Goal: Task Accomplishment & Management: Use online tool/utility

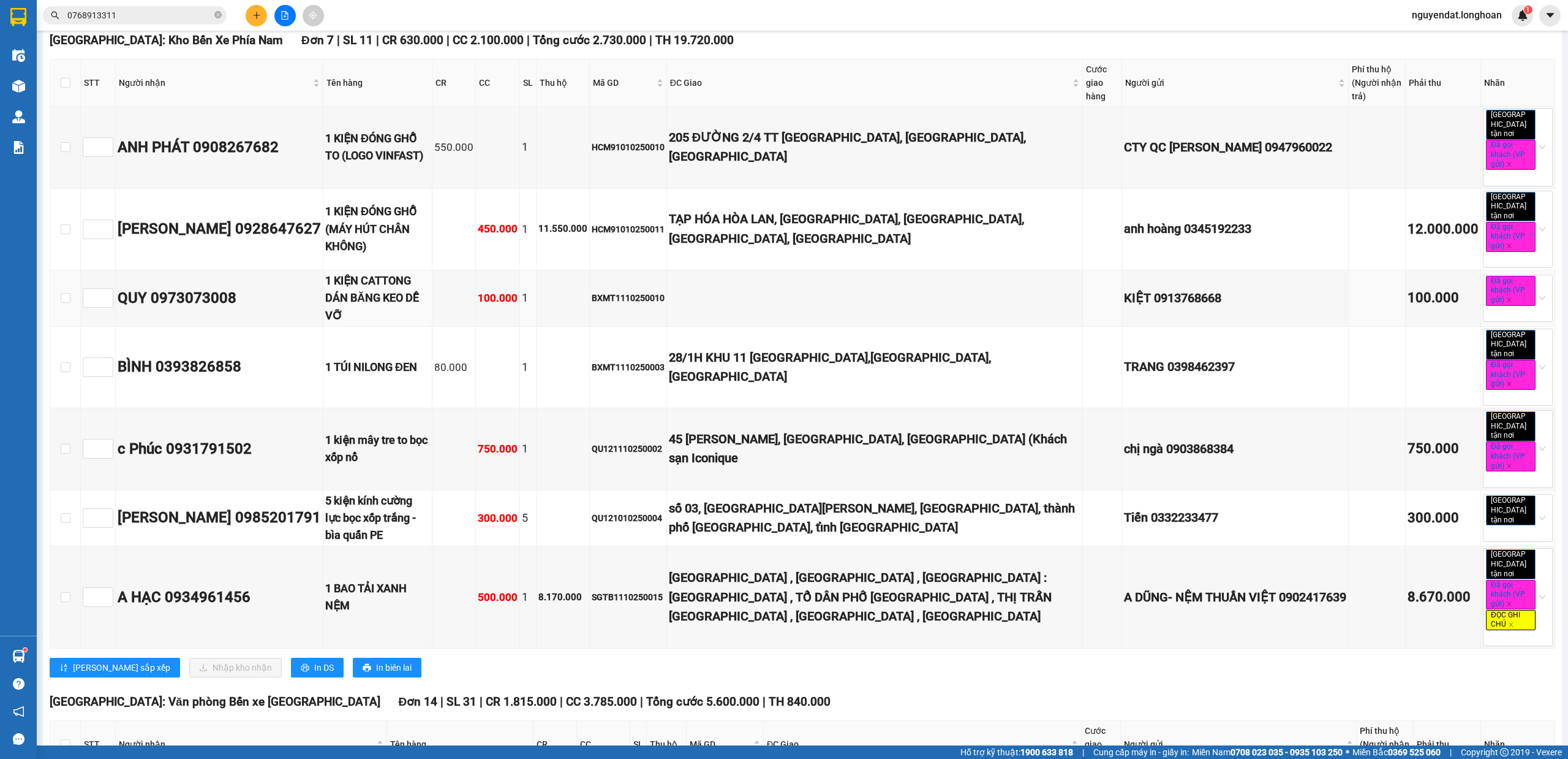
scroll to position [272, 0]
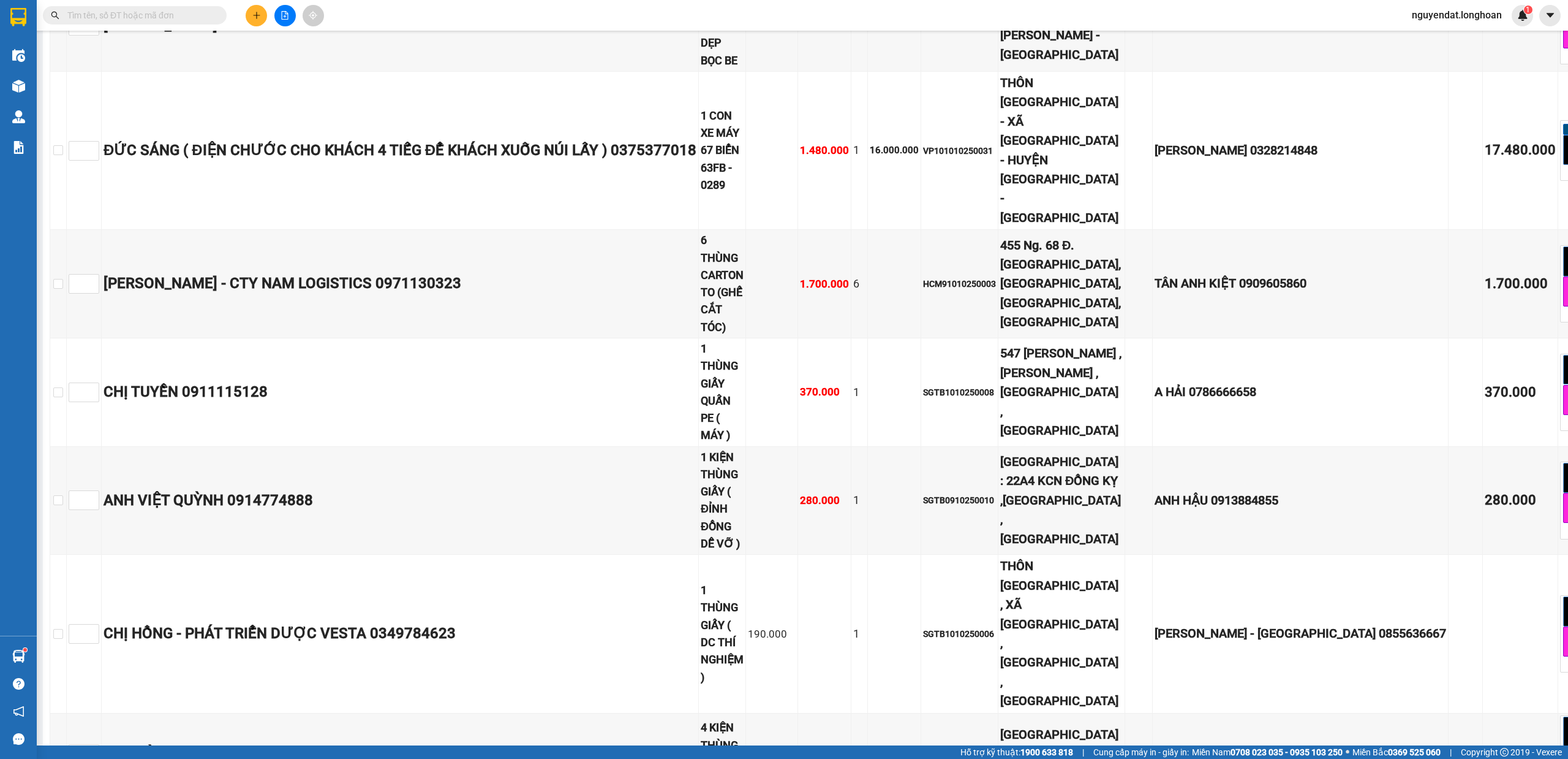
scroll to position [1460, 0]
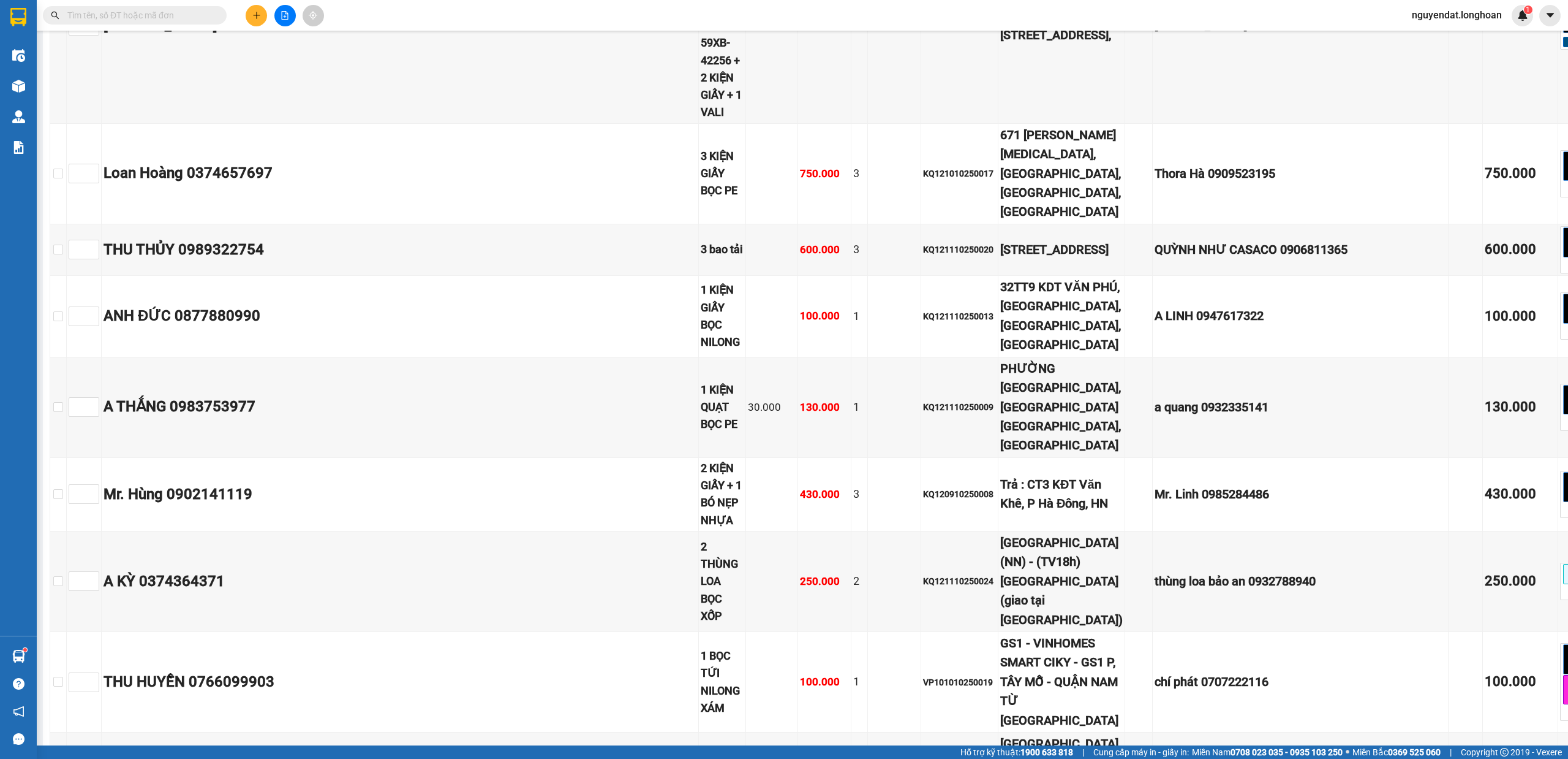
drag, startPoint x: 1555, startPoint y: 172, endPoint x: 1564, endPoint y: 140, distance: 33.2
click at [1564, 140] on main "Nam Trung Bắc QL1A 11/10/2025 18:00 18:00 (TC) - 29E-368.35 Làm mới In phơi In …" at bounding box center [784, 373] width 1568 height 745
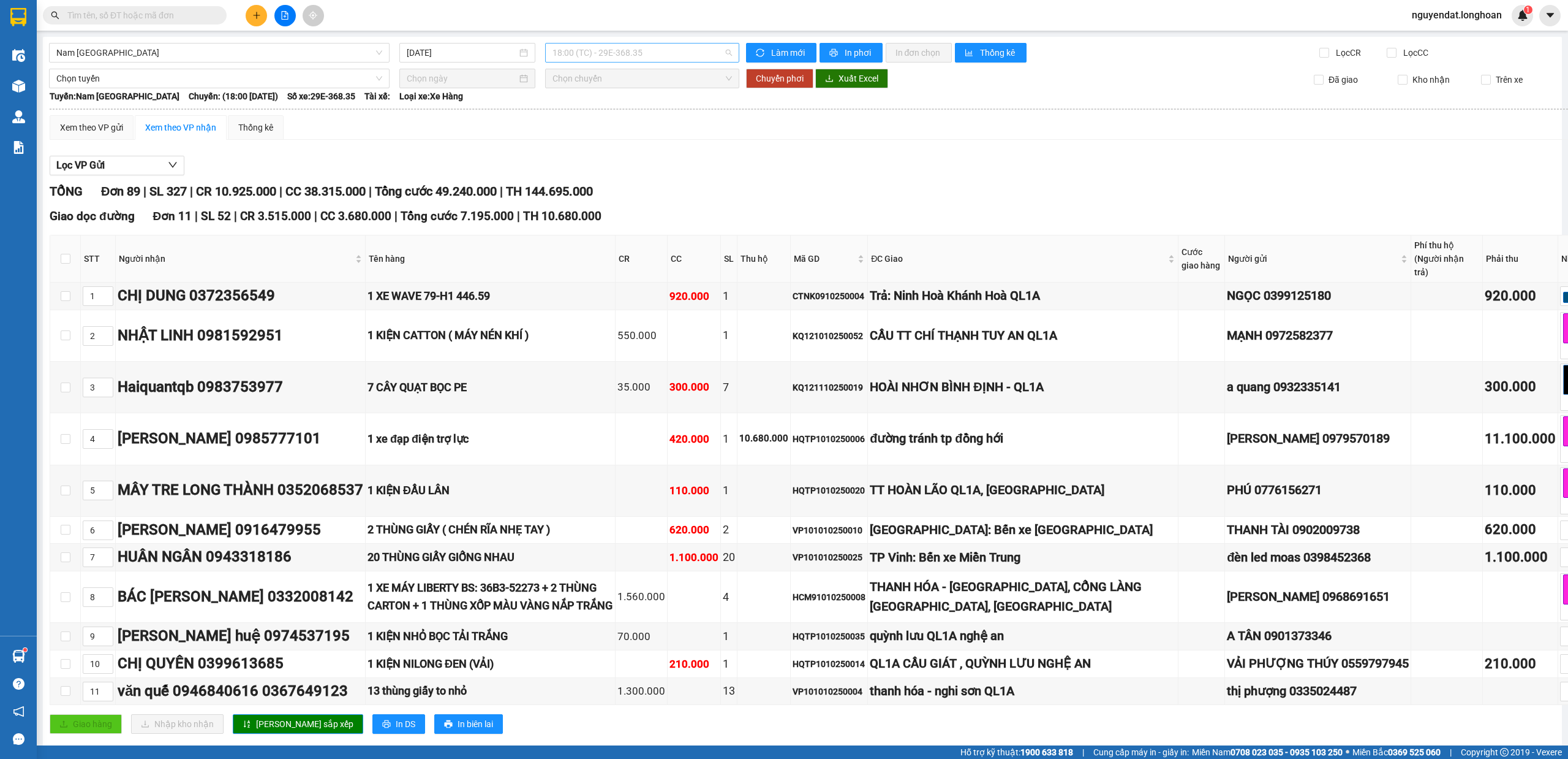
click at [584, 57] on span "18:00 (TC) - 29E-368.35" at bounding box center [643, 53] width 180 height 19
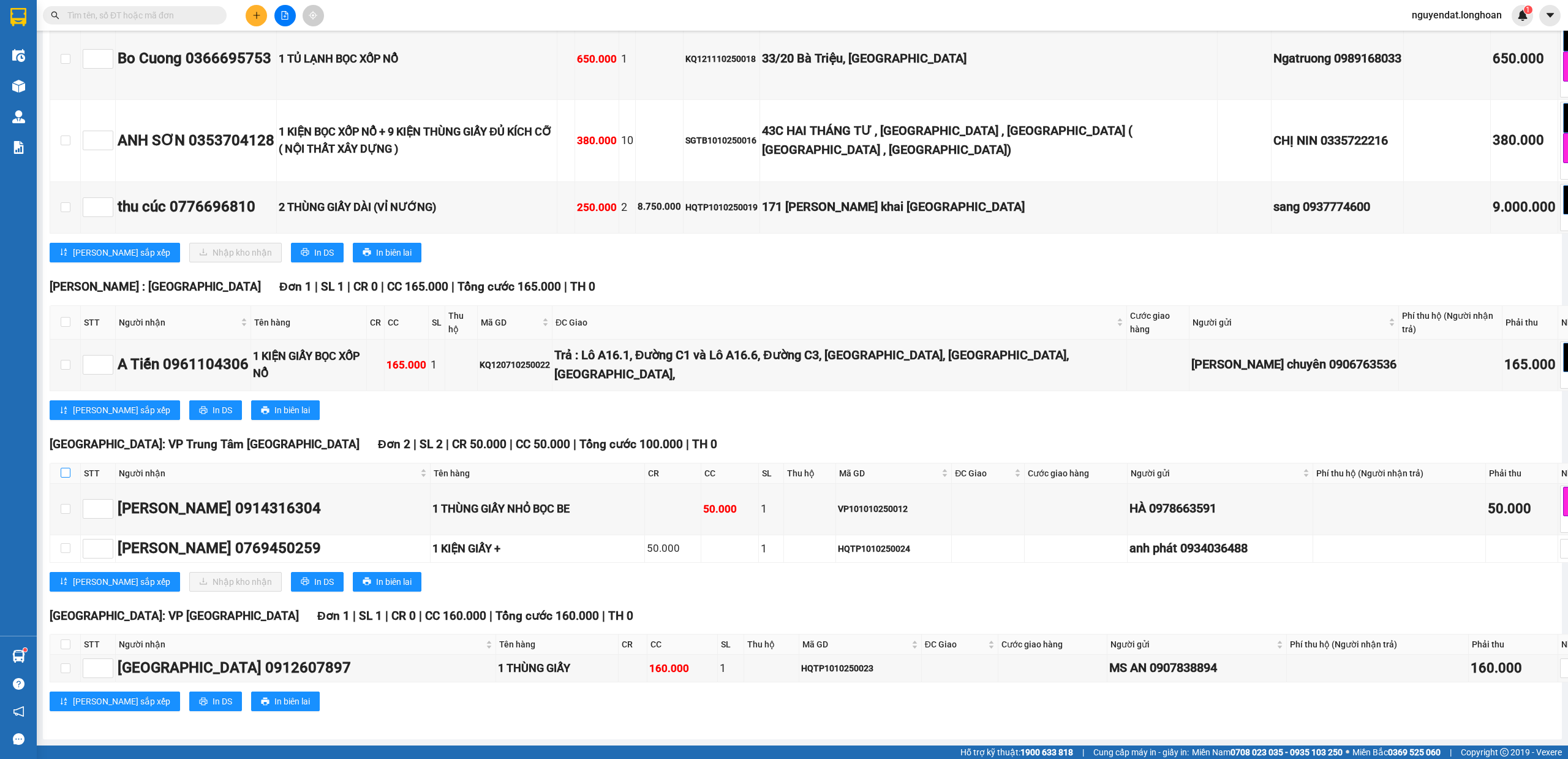
click at [67, 474] on input "checkbox" at bounding box center [66, 473] width 10 height 10
checkbox input "true"
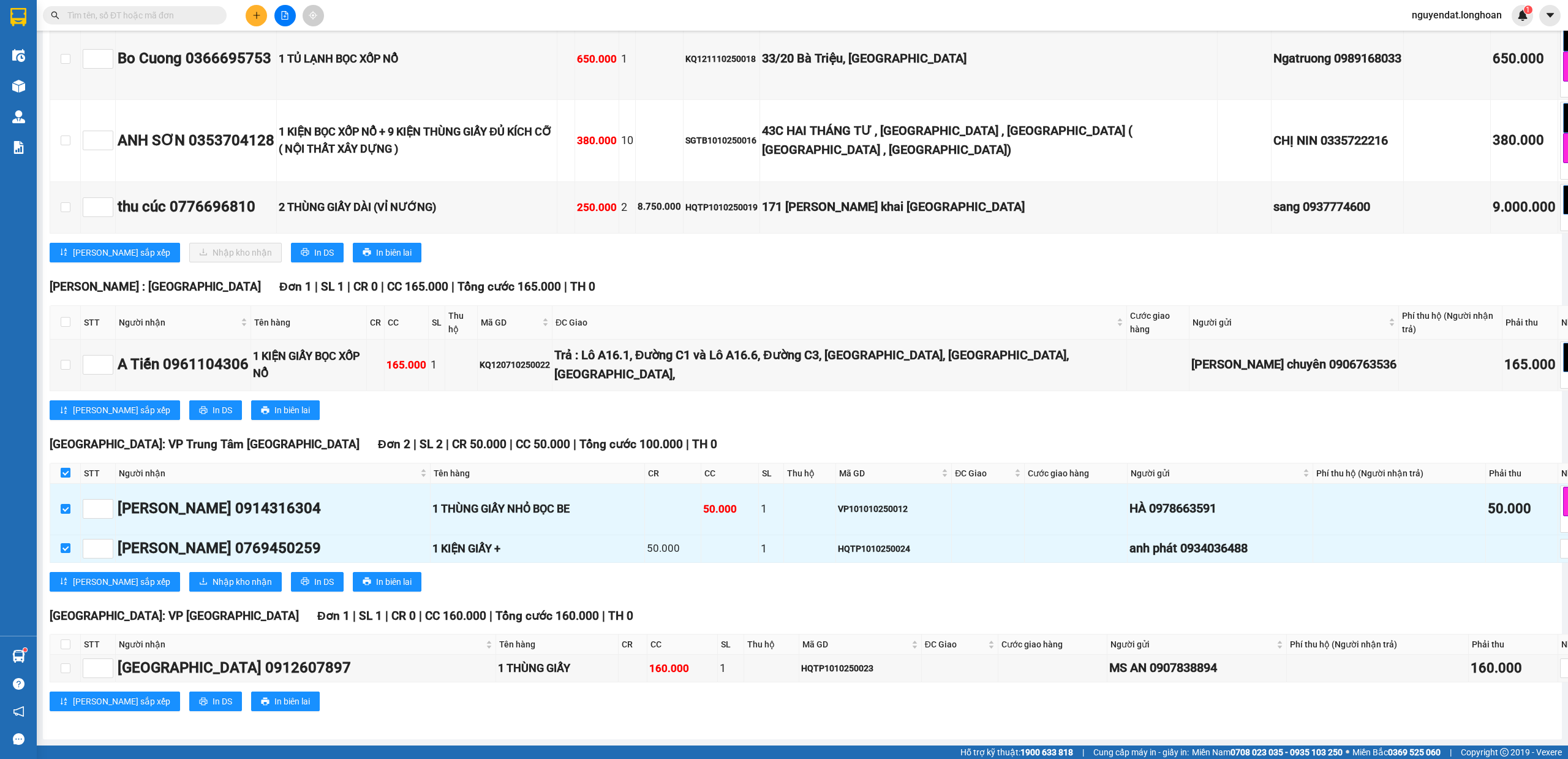
click at [68, 471] on input "checkbox" at bounding box center [66, 473] width 10 height 10
checkbox input "false"
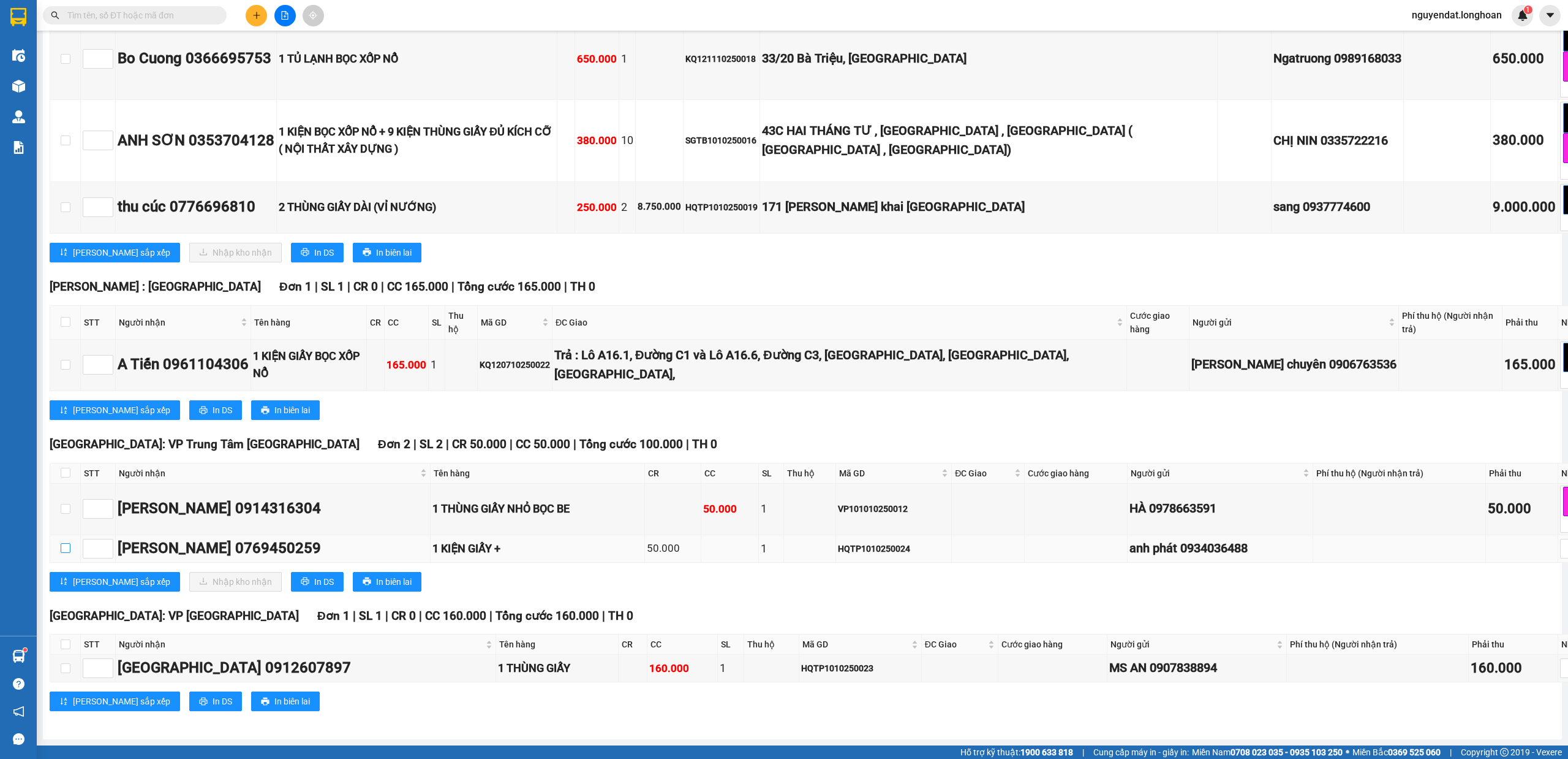
click at [61, 549] on input "checkbox" at bounding box center [66, 548] width 10 height 10
checkbox input "true"
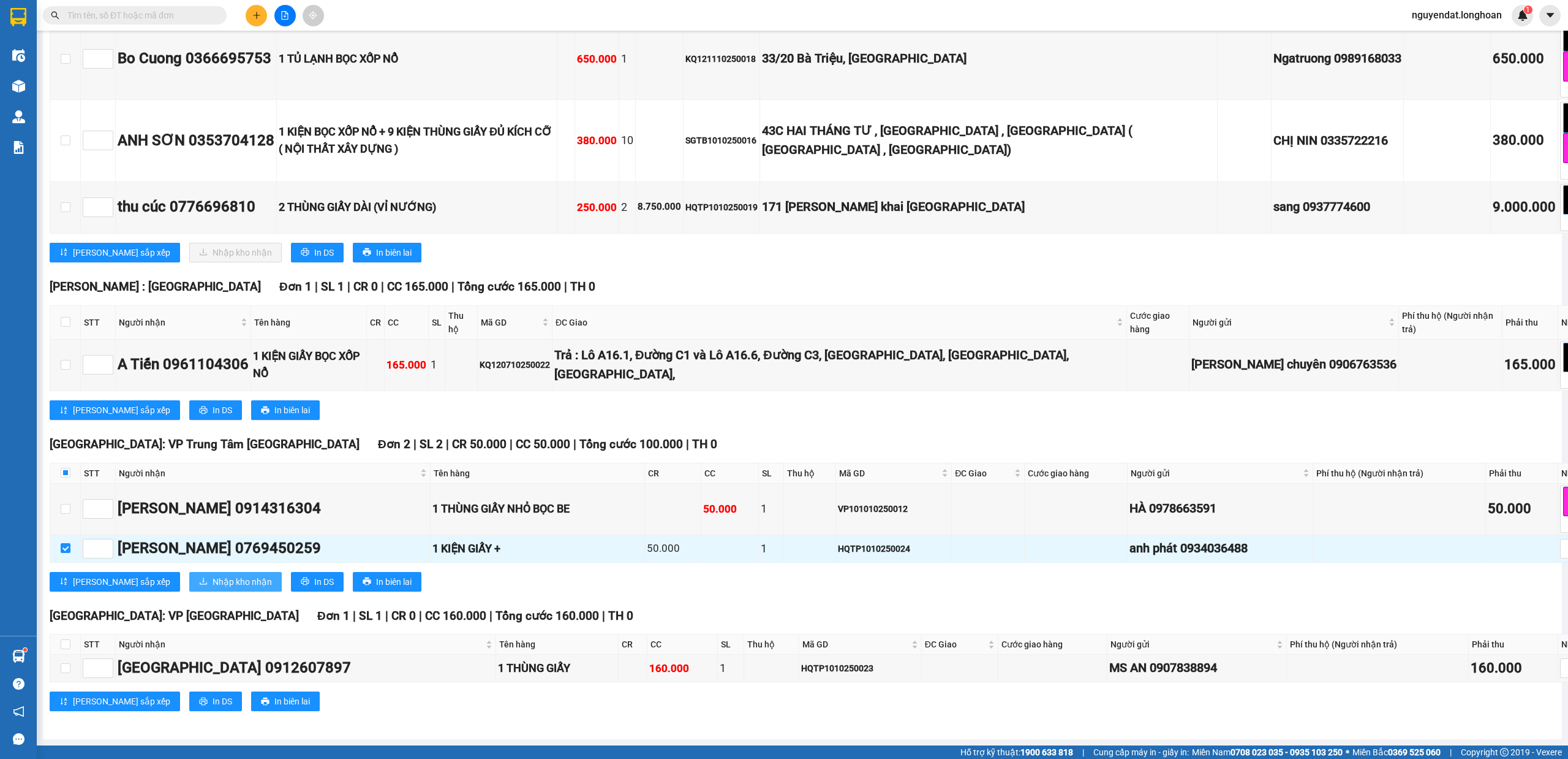
click at [213, 575] on span "Nhập kho nhận" at bounding box center [242, 582] width 59 height 14
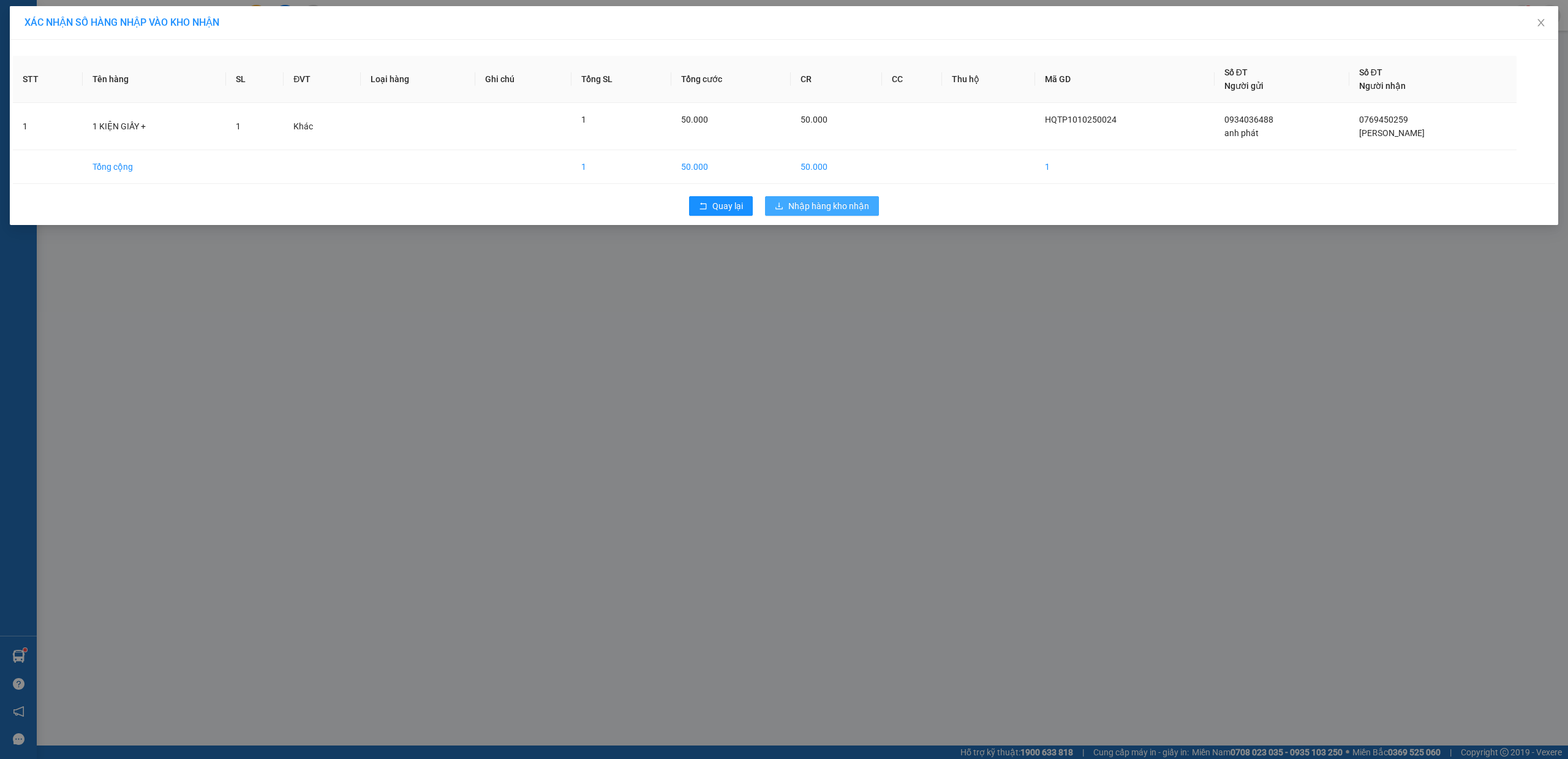
click at [828, 205] on span "Nhập hàng kho nhận" at bounding box center [829, 206] width 81 height 14
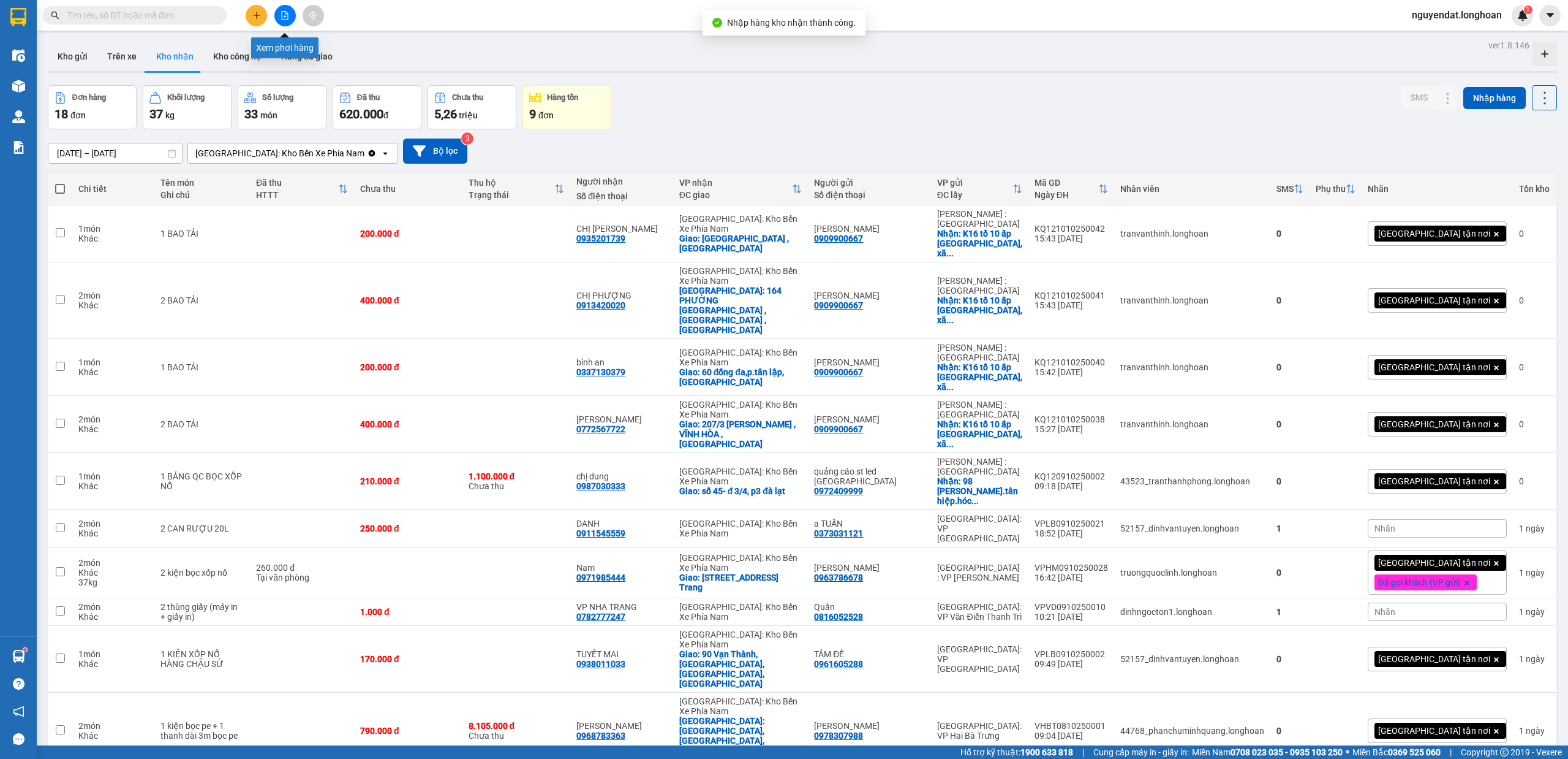
click at [287, 8] on button at bounding box center [284, 15] width 21 height 21
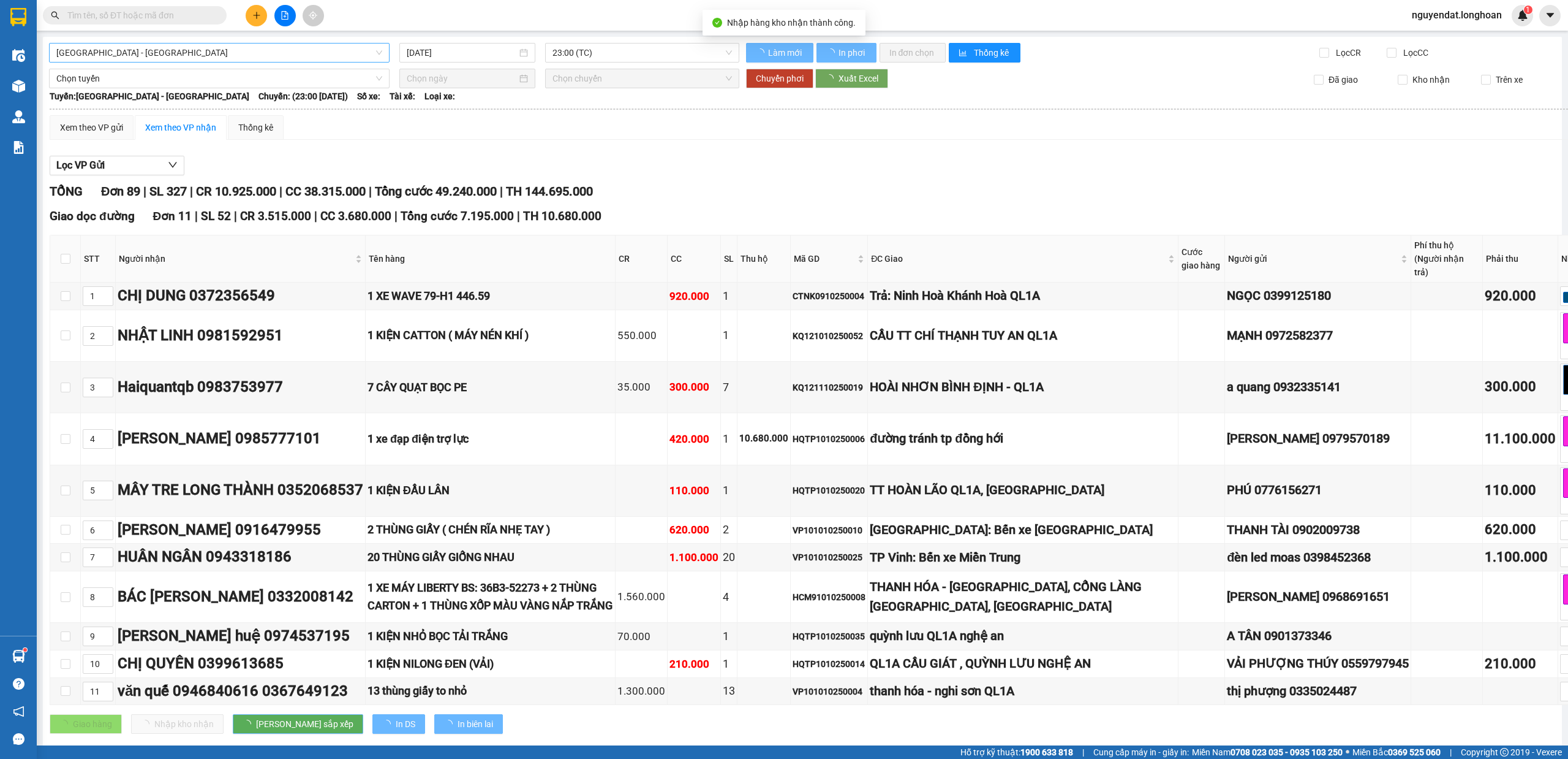
click at [312, 47] on span "Hải Phòng - Hà Nội" at bounding box center [219, 53] width 326 height 19
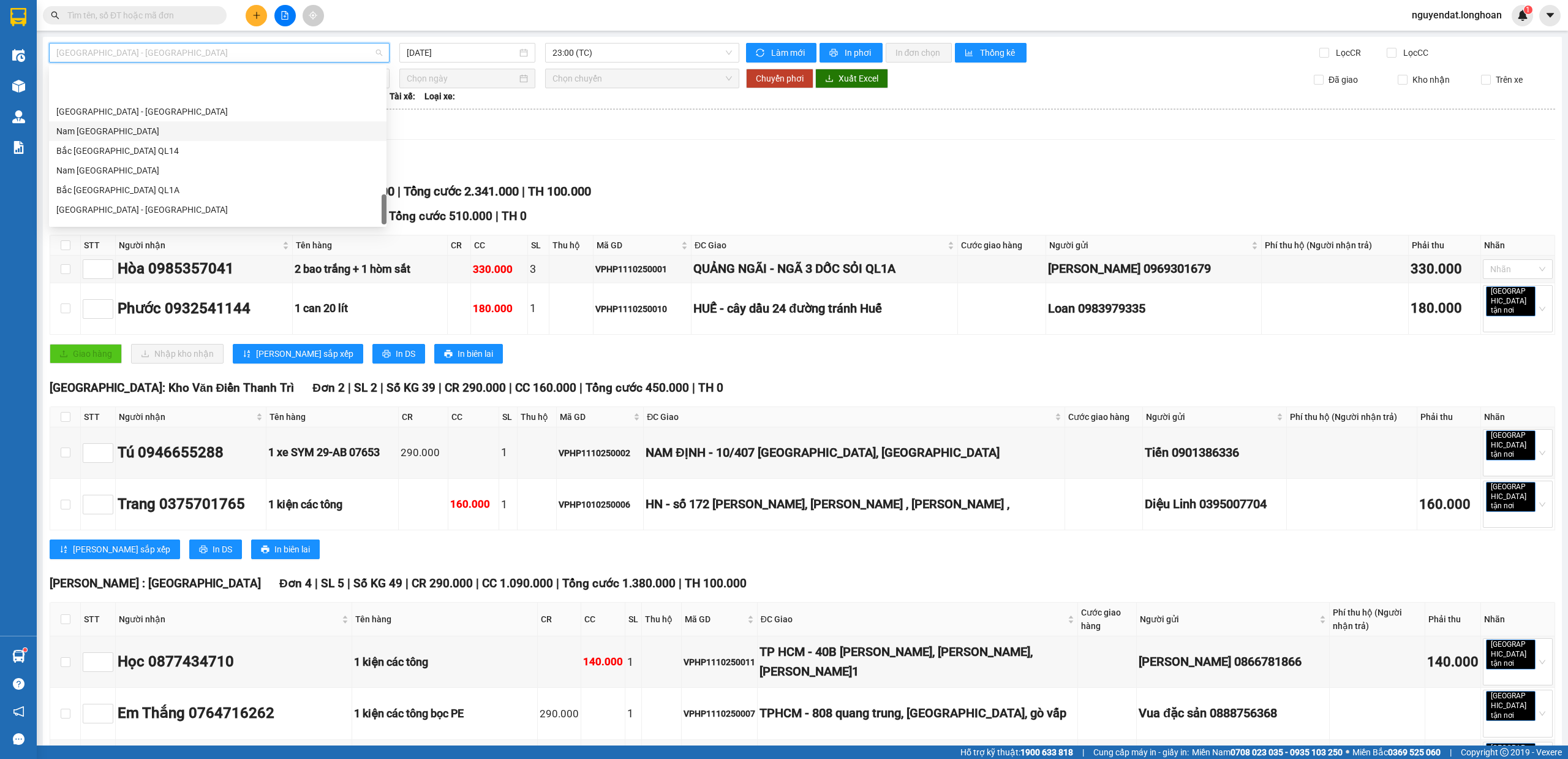
scroll to position [853, 0]
click at [125, 115] on div "Nam [GEOGRAPHIC_DATA]" at bounding box center [218, 117] width 323 height 14
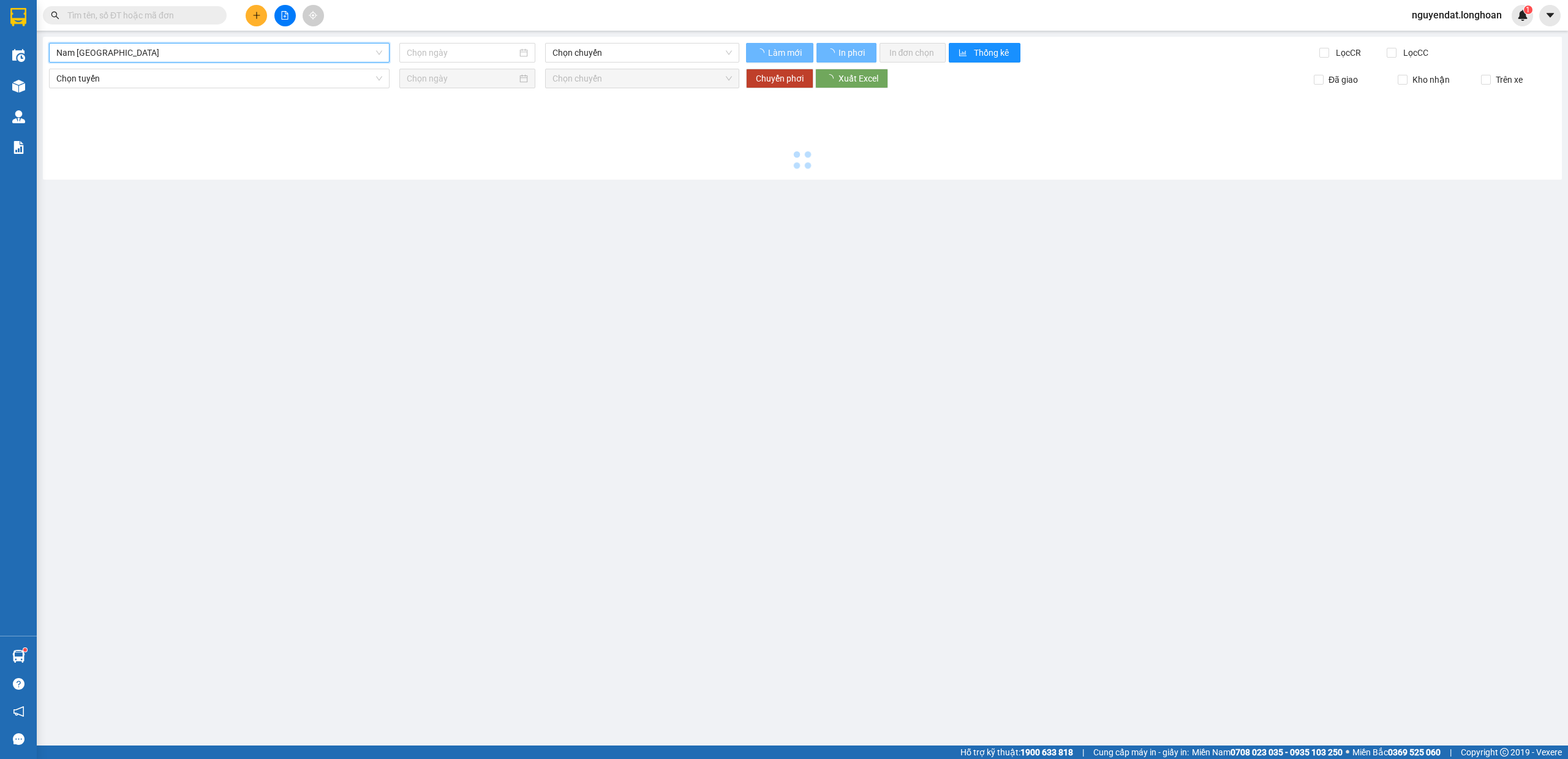
type input "[DATE]"
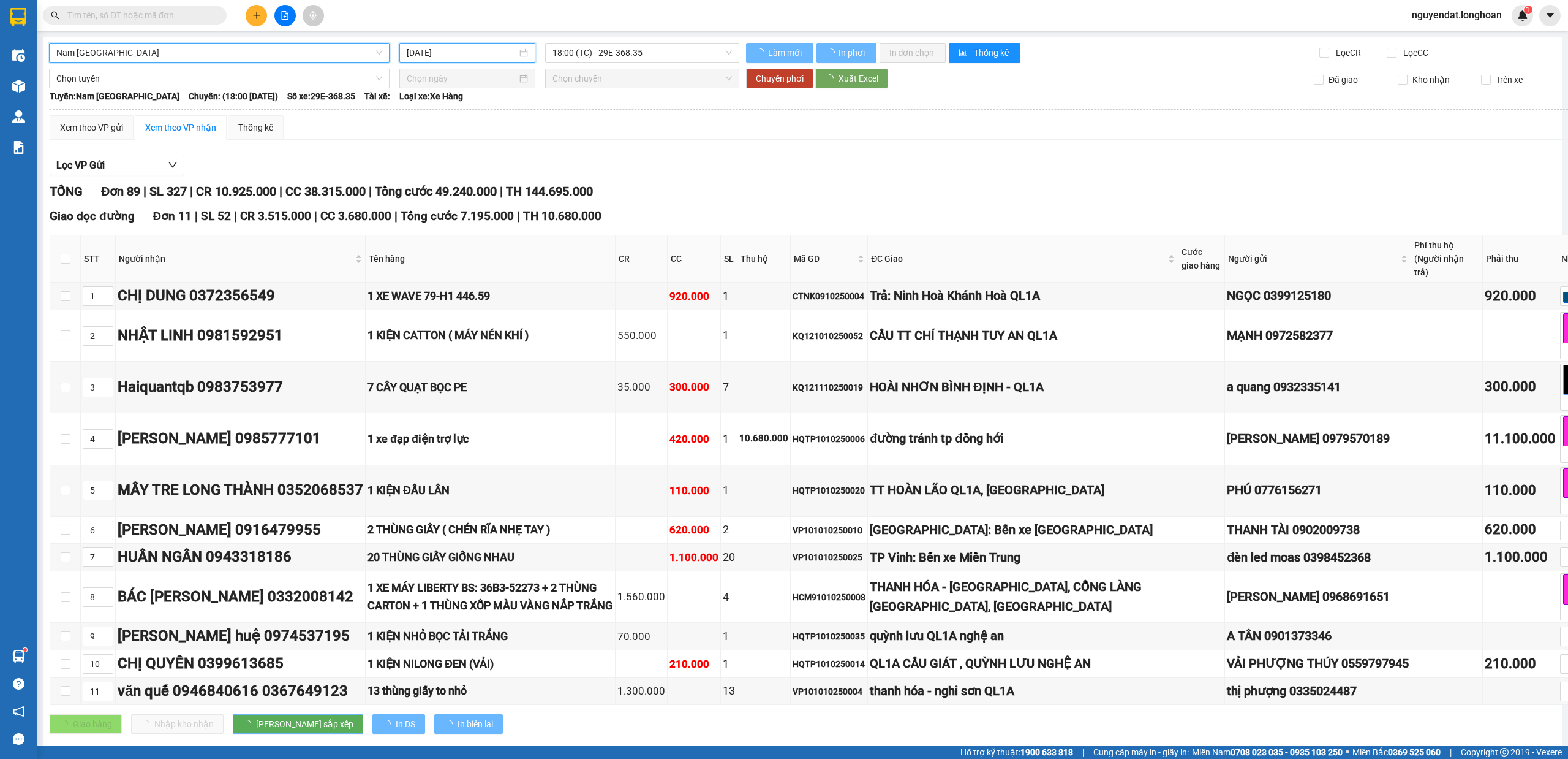
click at [489, 54] on input "[DATE]" at bounding box center [461, 53] width 110 height 14
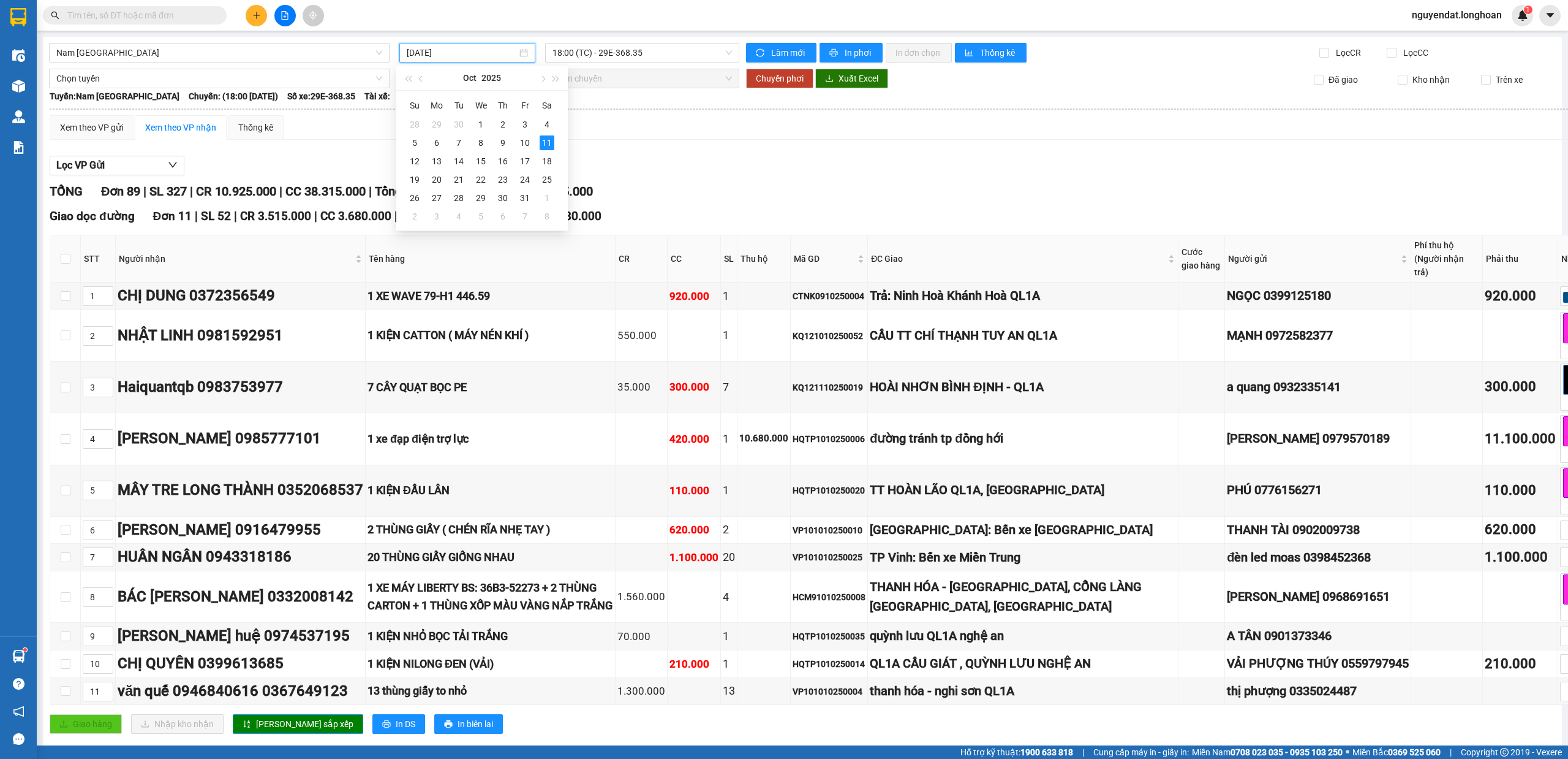
click at [613, 35] on main "Nam Trung Bắc QL1A 11/10/2025 18:00 (TC) - 29E-368.35 Làm mới In phơi In đơn ch…" at bounding box center [784, 373] width 1568 height 745
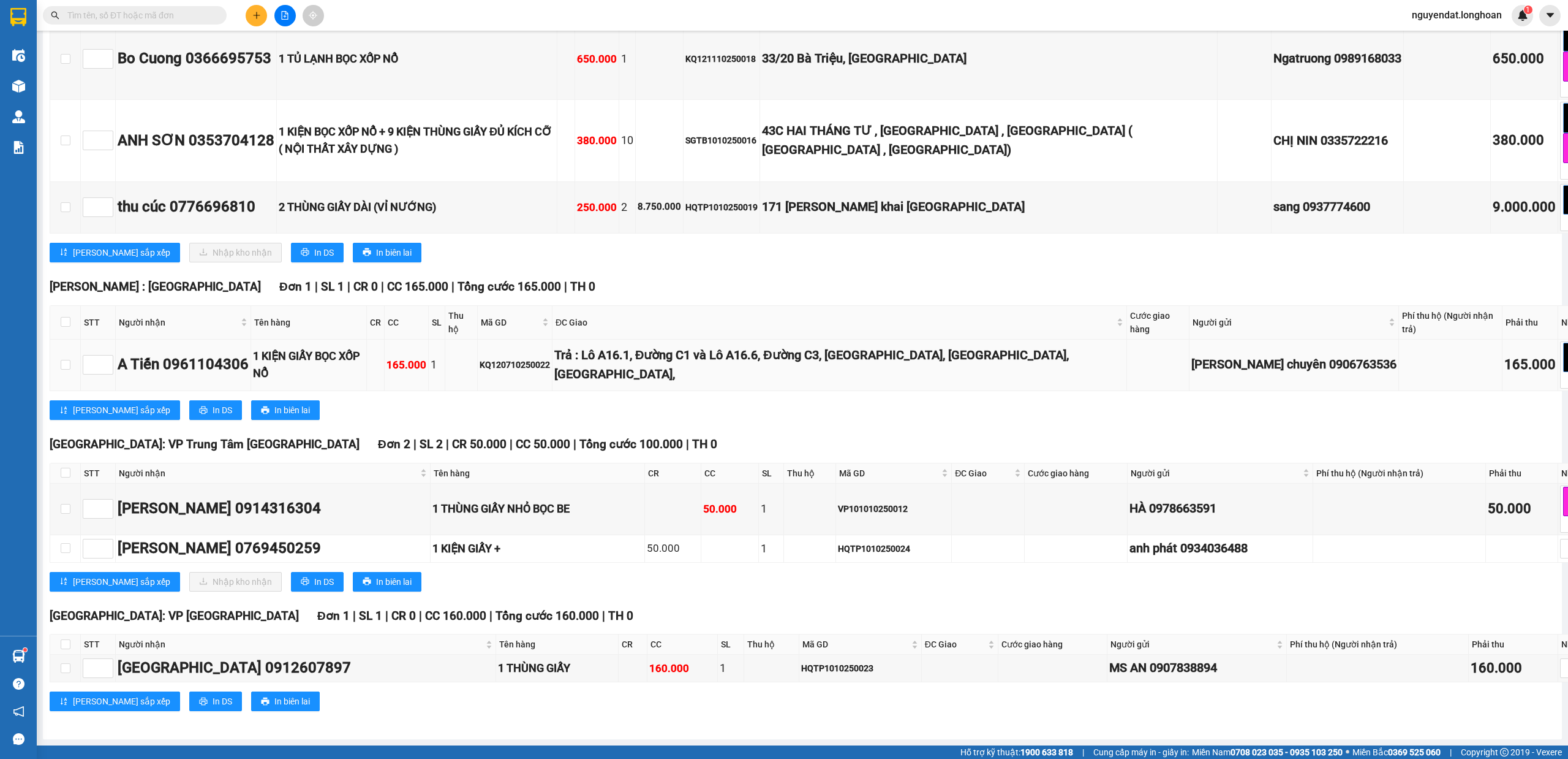
scroll to position [8059, 0]
click at [68, 64] on input "checkbox" at bounding box center [66, 59] width 10 height 10
checkbox input "true"
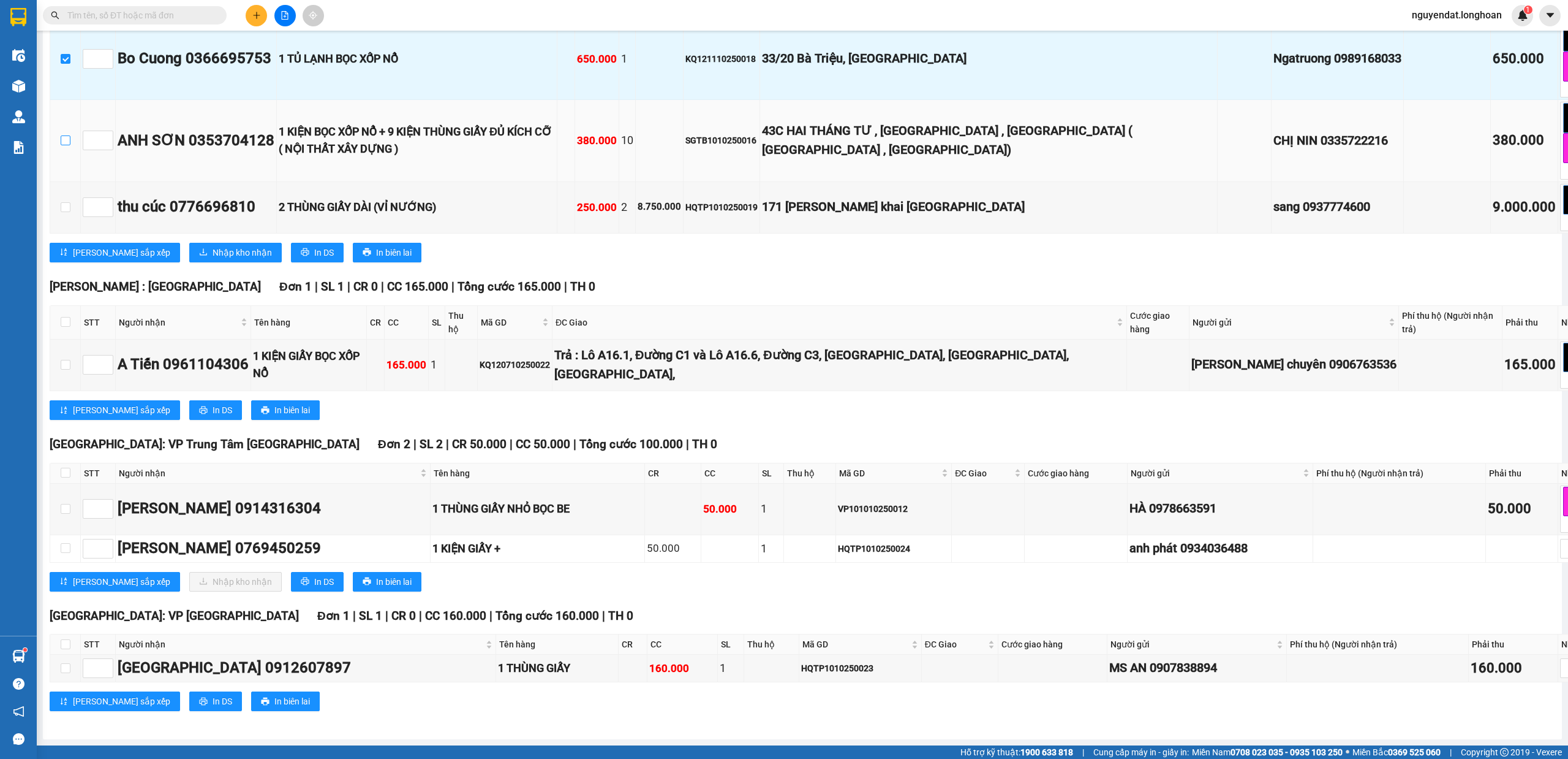
click at [68, 146] on input "checkbox" at bounding box center [66, 141] width 10 height 10
checkbox input "true"
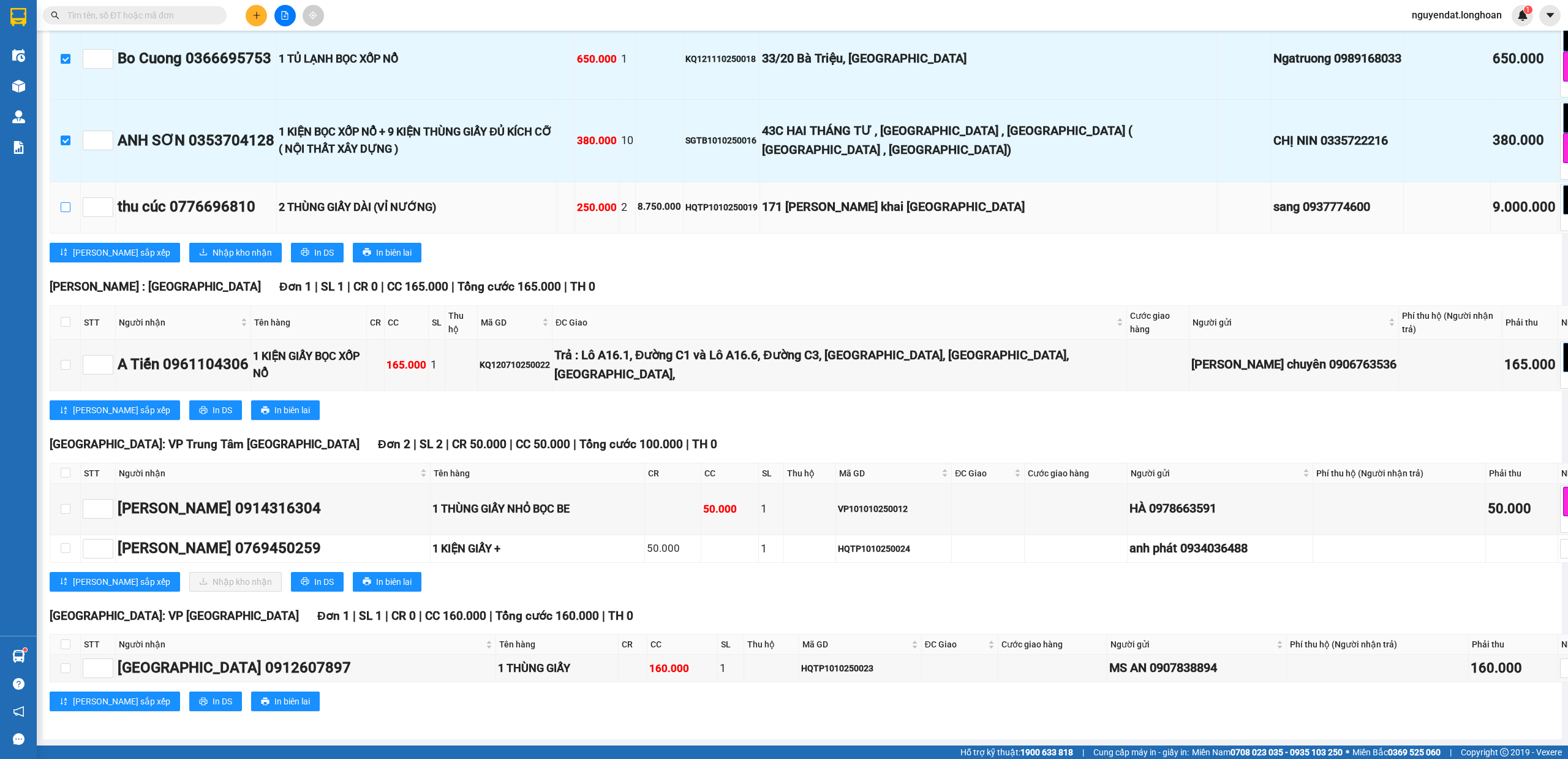
click at [65, 212] on input "checkbox" at bounding box center [66, 208] width 10 height 10
checkbox input "true"
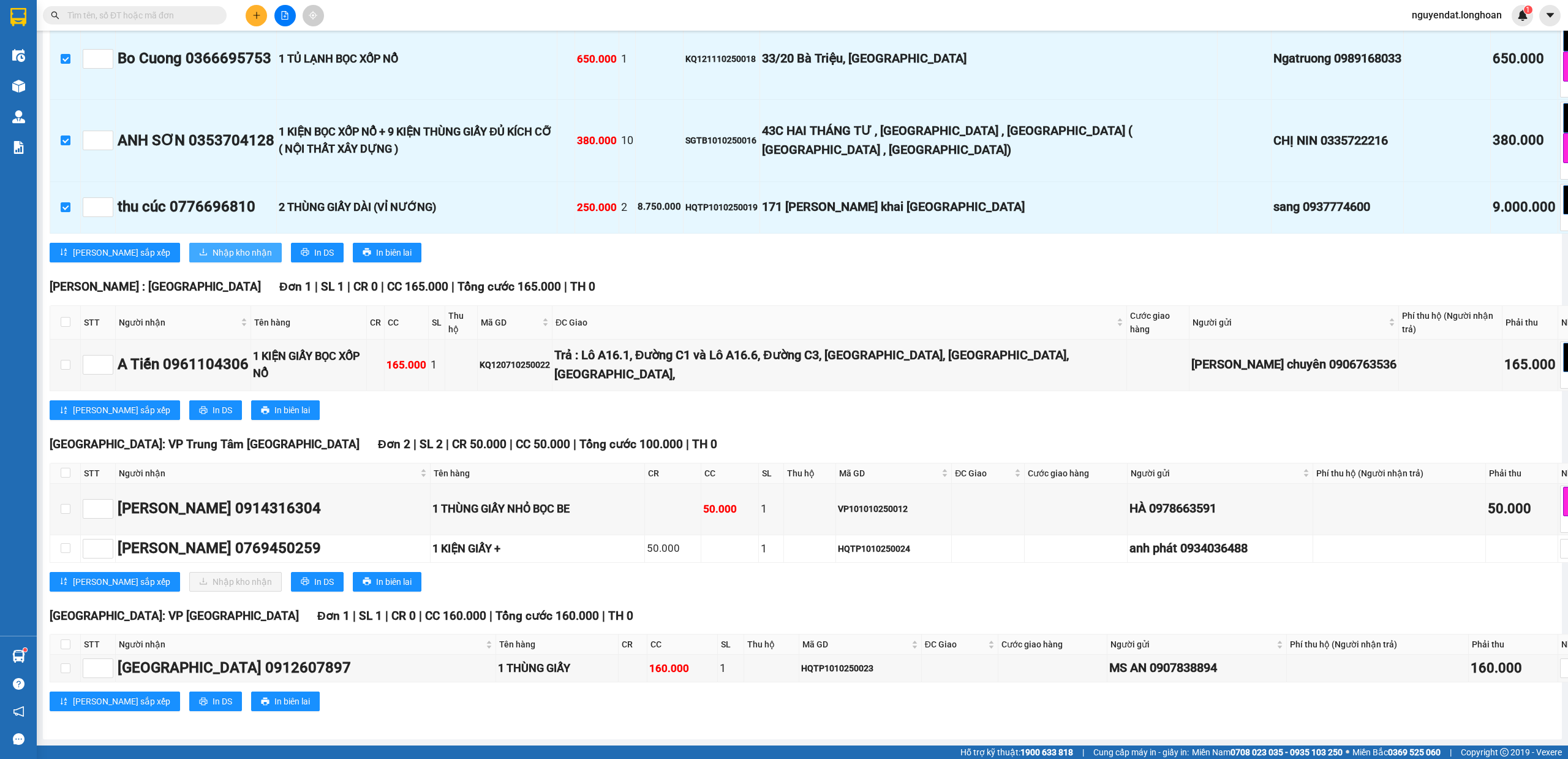
click at [213, 259] on span "Nhập kho nhận" at bounding box center [242, 252] width 59 height 14
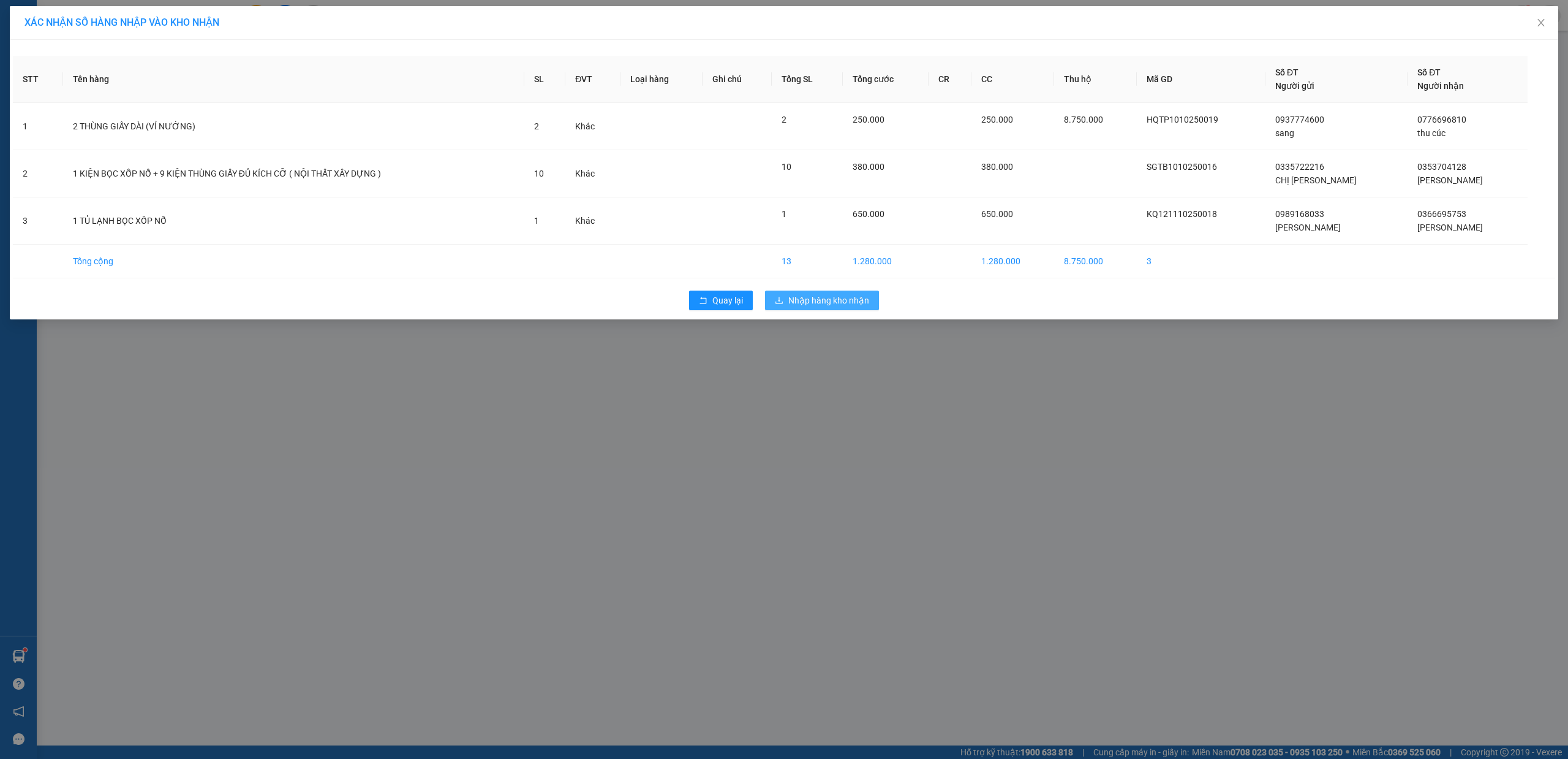
click at [849, 309] on button "Nhập hàng kho nhận" at bounding box center [822, 300] width 114 height 19
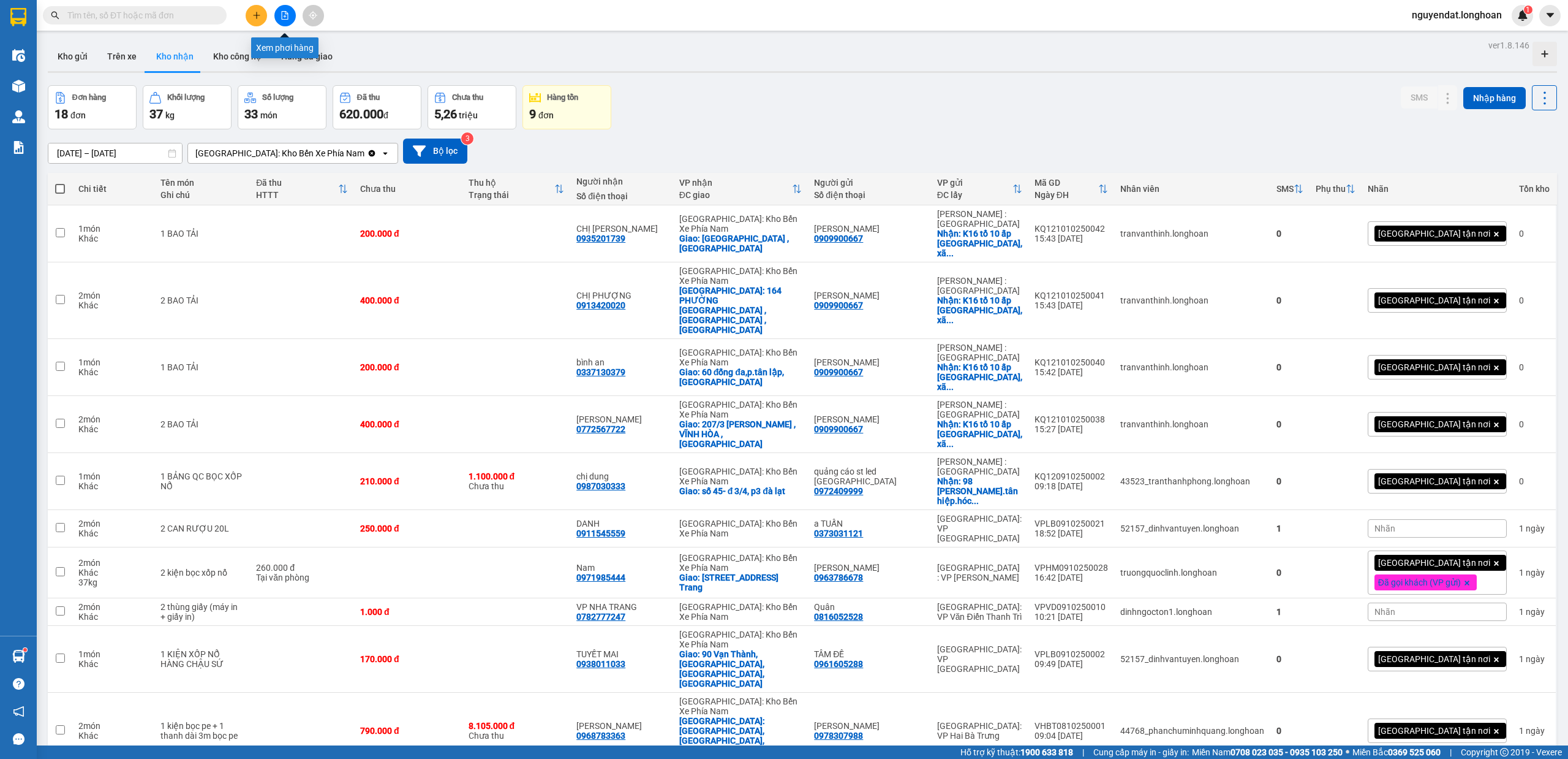
click at [290, 16] on button at bounding box center [284, 15] width 21 height 21
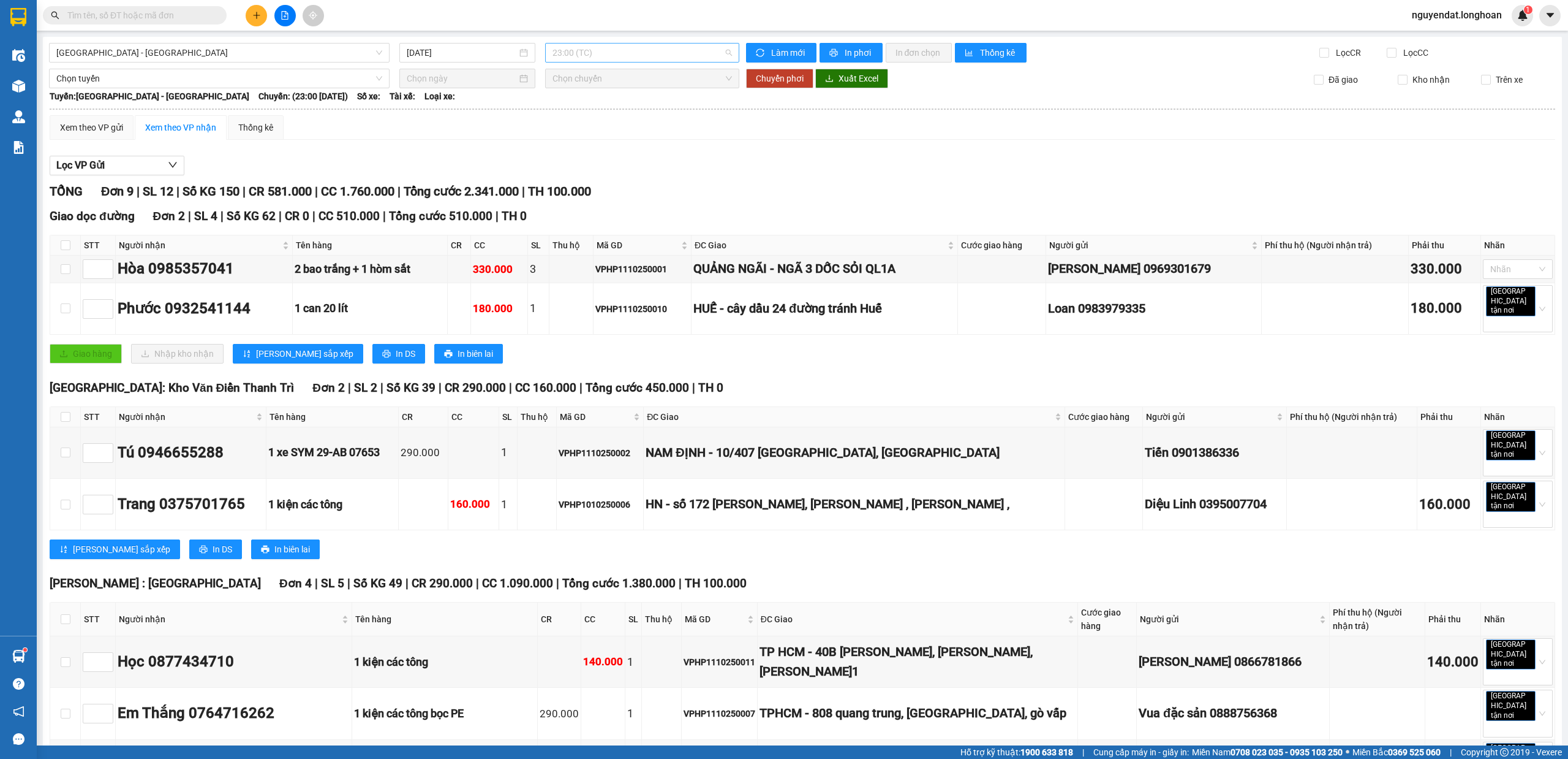
click at [609, 55] on span "23:00 (TC)" at bounding box center [643, 53] width 180 height 19
click at [356, 54] on span "Hải Phòng - Hà Nội" at bounding box center [219, 53] width 326 height 19
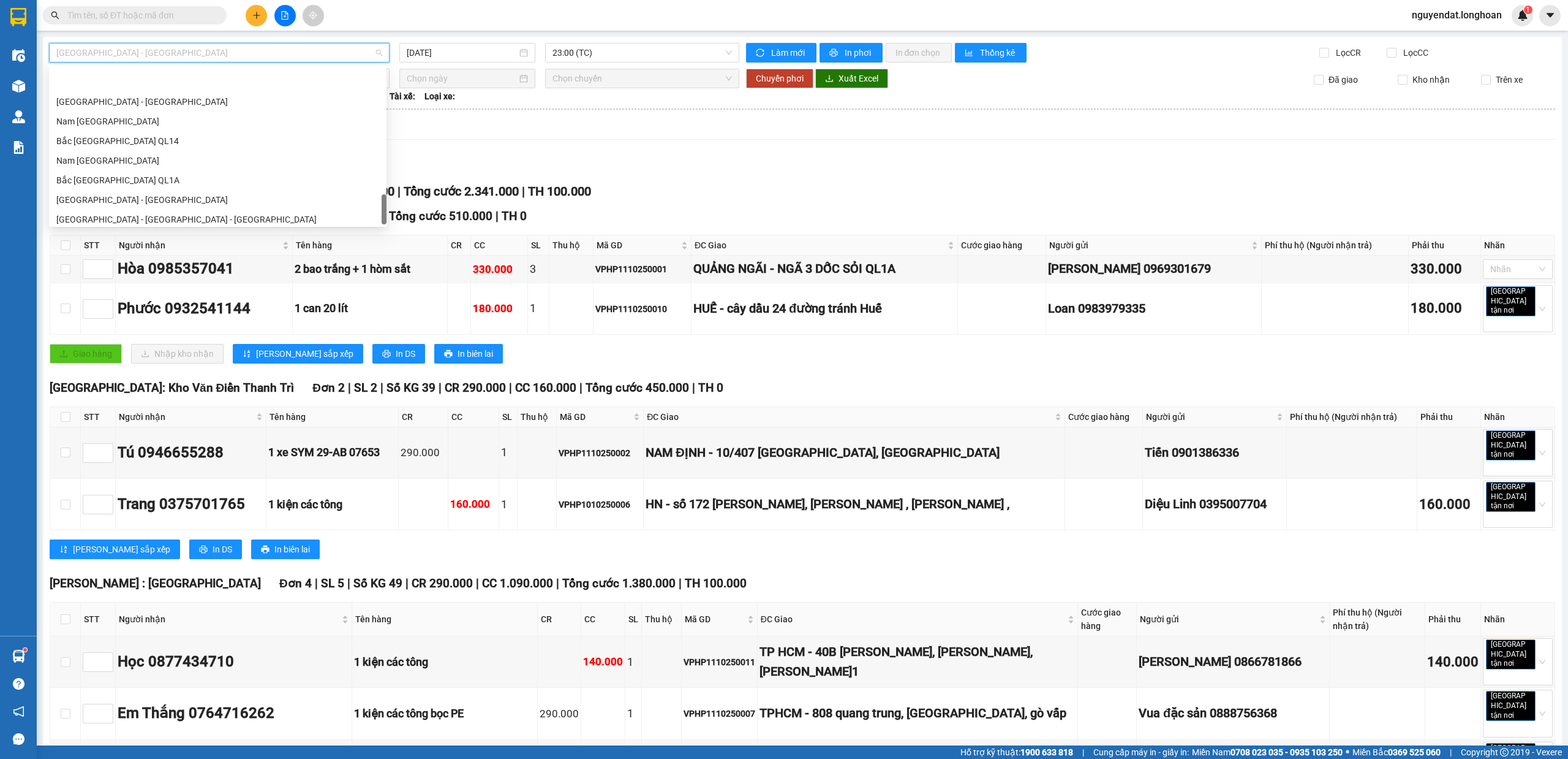
scroll to position [863, 0]
click at [142, 123] on div "Nam [GEOGRAPHIC_DATA]" at bounding box center [218, 116] width 338 height 19
type input "[DATE]"
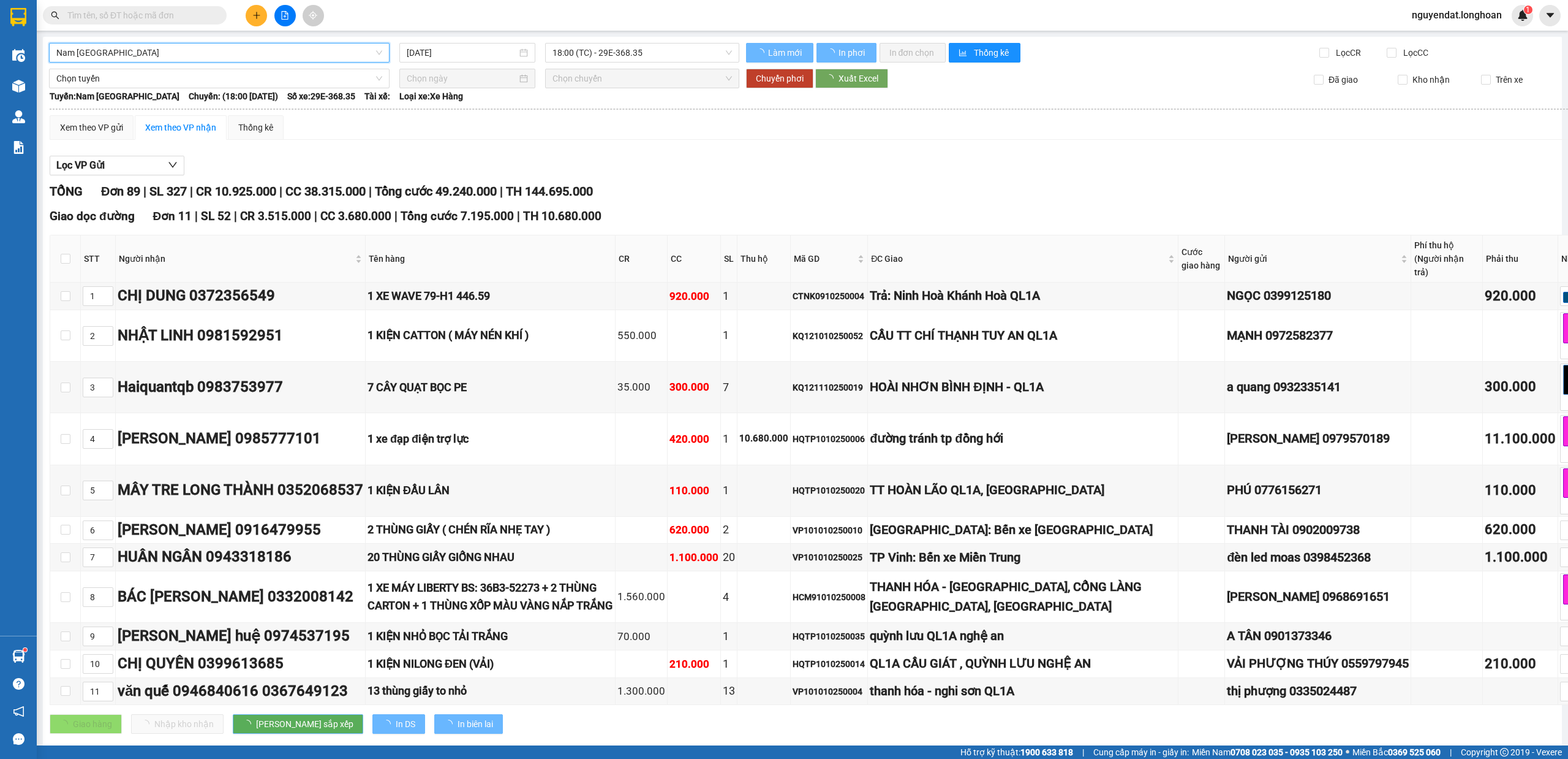
click at [638, 49] on span "18:00 (TC) - 29E-368.35" at bounding box center [643, 53] width 180 height 19
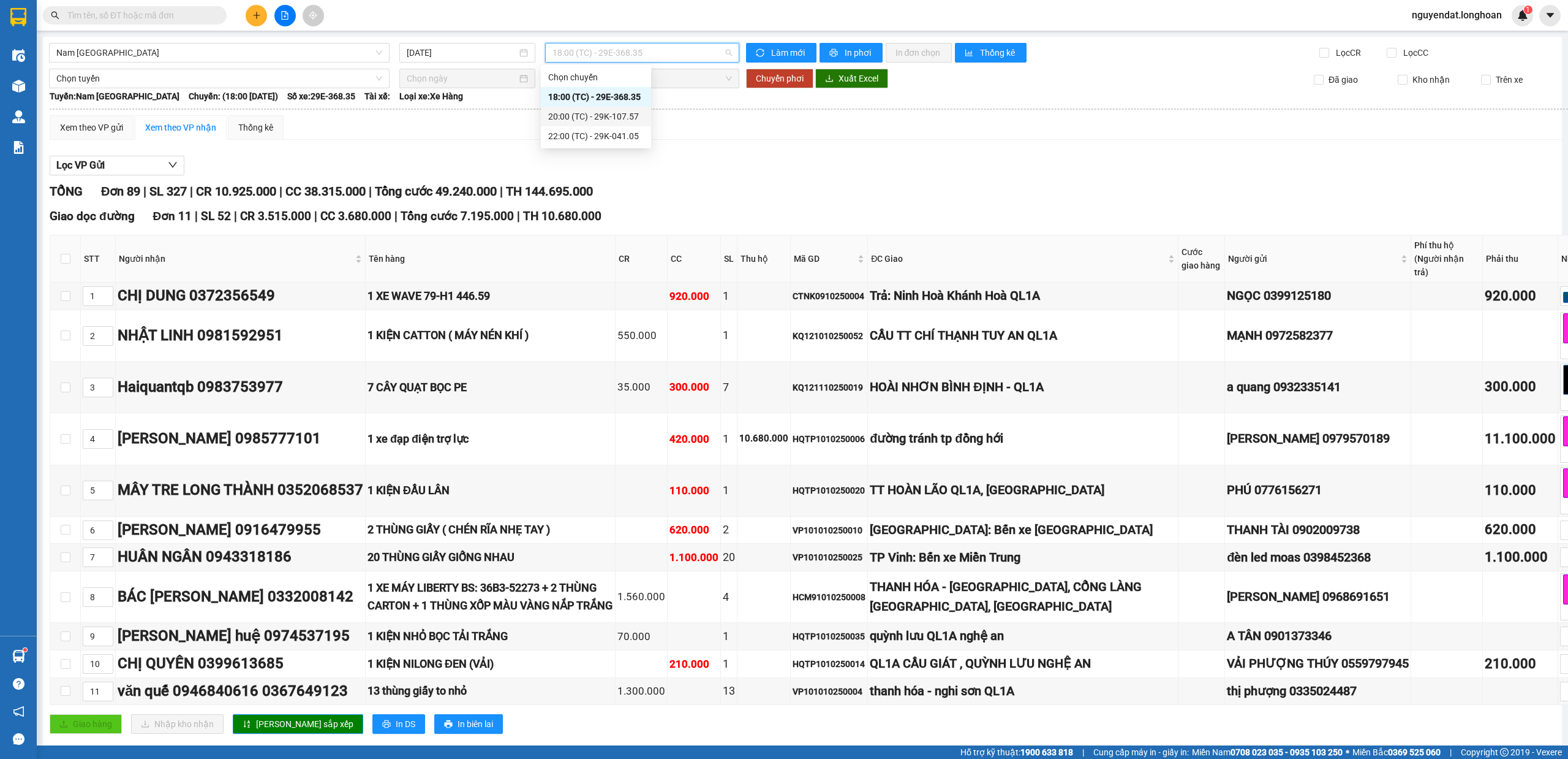
click at [614, 108] on div "20:00 (TC) - 29K-107.57" at bounding box center [596, 116] width 110 height 19
